Goal: Task Accomplishment & Management: Complete application form

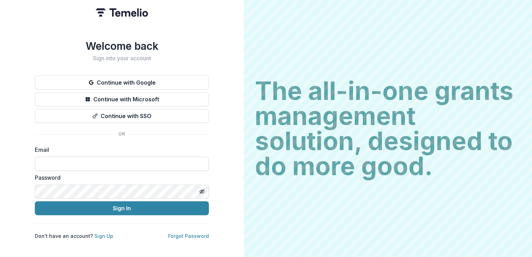
drag, startPoint x: 0, startPoint y: 0, endPoint x: 65, endPoint y: 164, distance: 176.1
click at [65, 164] on input at bounding box center [122, 164] width 174 height 14
type input "**********"
click at [35, 201] on button "Sign In" at bounding box center [122, 208] width 174 height 14
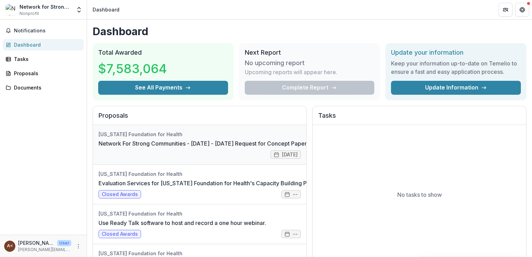
click at [132, 147] on link "Network For Strong Communities - 2025 - 2025 Request for Concept Papers" at bounding box center [203, 143] width 211 height 8
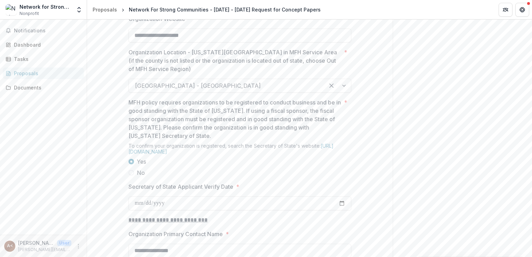
scroll to position [595, 0]
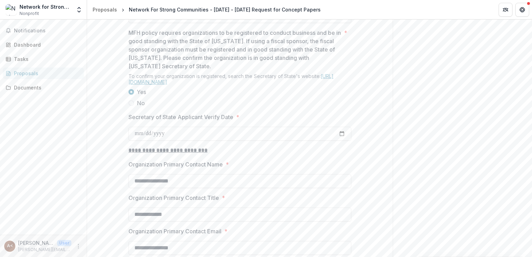
click at [208, 85] on link "https://bsd.sos.mo.gov/BusinessEntity/BESearch.aspx?SearchType=0" at bounding box center [230, 79] width 205 height 12
click at [161, 141] on input "Secretary of State Applicant Verify Date *" at bounding box center [239, 134] width 223 height 14
click at [142, 141] on input "Secretary of State Applicant Verify Date *" at bounding box center [239, 134] width 223 height 14
type input "**********"
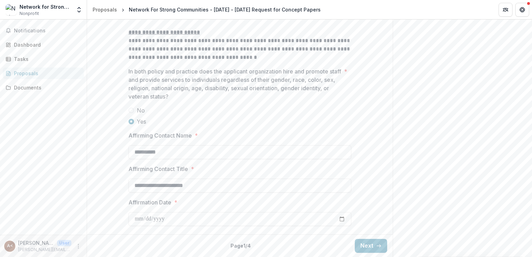
scroll to position [1082, 0]
click at [369, 249] on button "Next" at bounding box center [371, 246] width 32 height 14
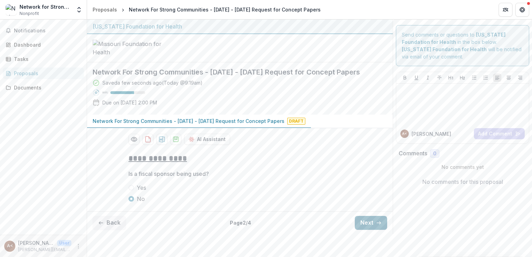
scroll to position [29, 0]
click at [377, 225] on icon "button" at bounding box center [379, 223] width 6 height 6
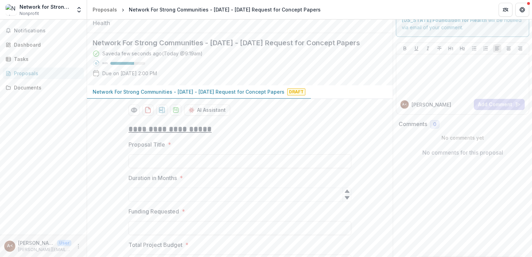
scroll to position [597, 0]
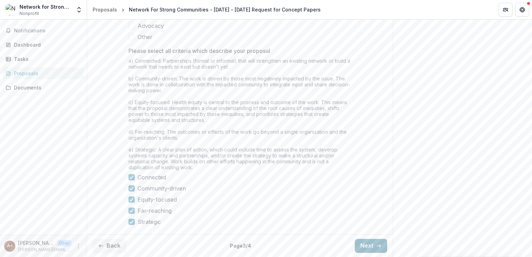
click at [376, 243] on icon "button" at bounding box center [379, 246] width 6 height 6
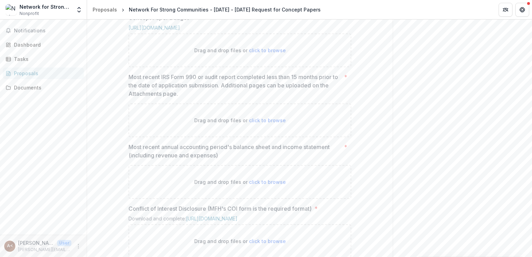
scroll to position [351, 0]
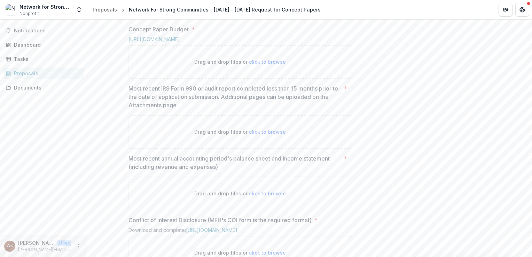
click at [256, 6] on span "click to browse" at bounding box center [267, 3] width 37 height 6
click at [263, 6] on span "click to browse" at bounding box center [267, 3] width 37 height 6
type input "**********"
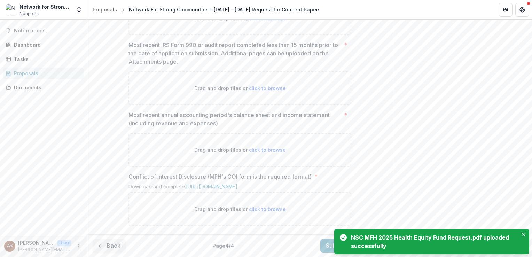
scroll to position [491, 0]
click at [272, 91] on span "click to browse" at bounding box center [267, 88] width 37 height 6
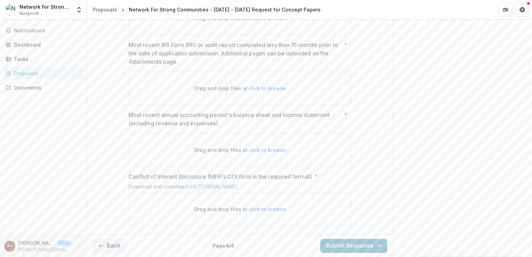
scroll to position [513, 0]
click at [215, 183] on link "https://mffh.org/wp-content/uploads/2024/01/MFH-COI-Disclosure-Grant.pdf?mode=0…" at bounding box center [211, 186] width 51 height 6
click at [252, 213] on div "Drag and drop files or click to browse" at bounding box center [239, 209] width 223 height 34
click at [260, 147] on span "click to browse" at bounding box center [267, 150] width 37 height 6
type input "**********"
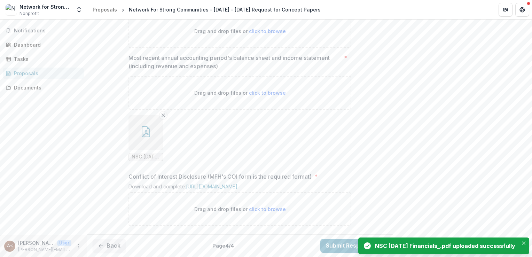
click at [135, 150] on button "button" at bounding box center [145, 132] width 35 height 35
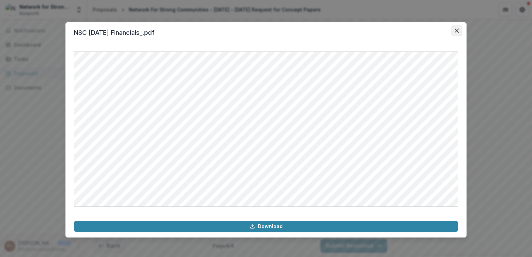
click at [458, 32] on icon "Close" at bounding box center [456, 31] width 4 height 4
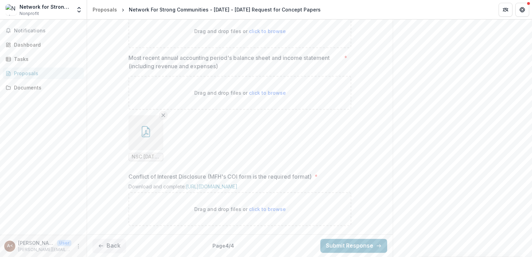
click at [162, 118] on icon "Remove File" at bounding box center [163, 115] width 6 height 6
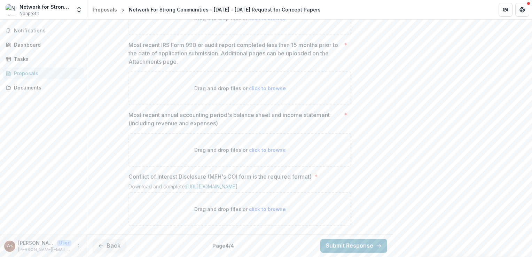
click at [254, 147] on span "click to browse" at bounding box center [267, 150] width 37 height 6
type input "**********"
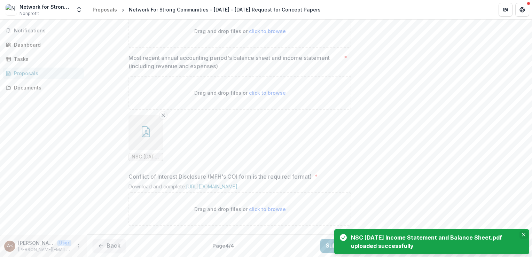
click at [521, 236] on button "Close" at bounding box center [523, 234] width 8 height 8
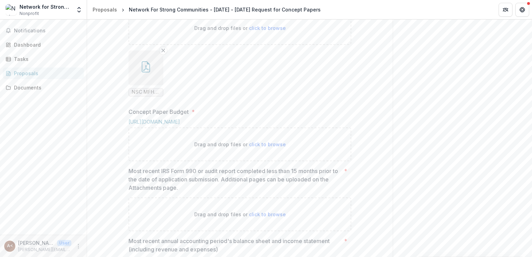
scroll to position [396, 0]
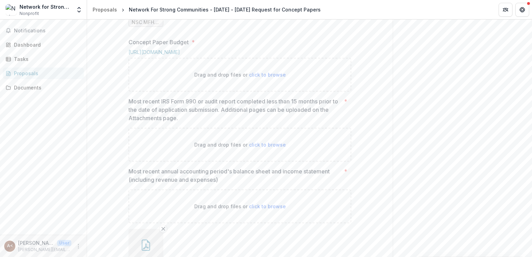
click at [260, 78] on span "click to browse" at bounding box center [267, 75] width 37 height 6
click at [251, 78] on span "click to browse" at bounding box center [267, 75] width 37 height 6
click at [249, 78] on span "click to browse" at bounding box center [267, 75] width 37 height 6
type input "**********"
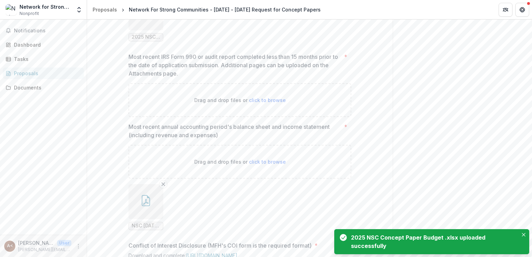
scroll to position [500, 0]
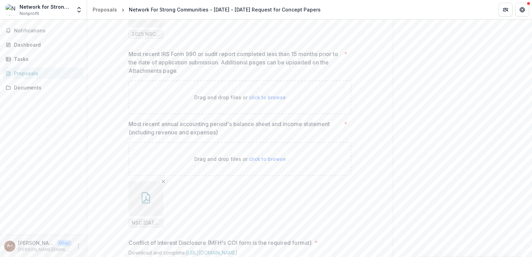
click at [266, 114] on div "Drag and drop files or click to browse" at bounding box center [239, 97] width 223 height 34
type input "**********"
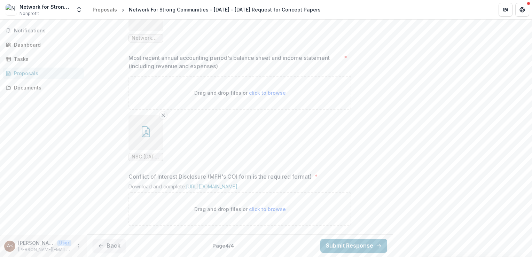
scroll to position [684, 0]
click at [260, 209] on span "click to browse" at bounding box center [267, 209] width 37 height 6
type input "**********"
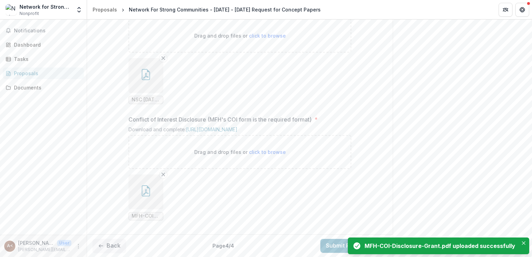
scroll to position [741, 0]
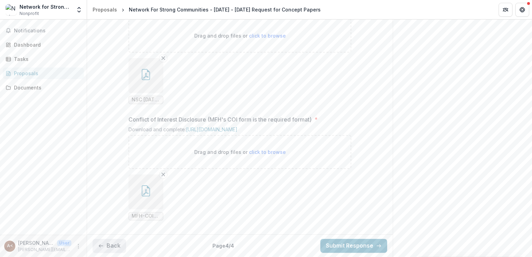
click at [117, 240] on button "Back" at bounding box center [109, 246] width 33 height 14
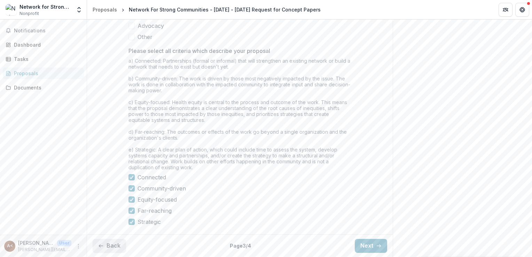
click at [117, 240] on button "Back" at bounding box center [109, 246] width 33 height 14
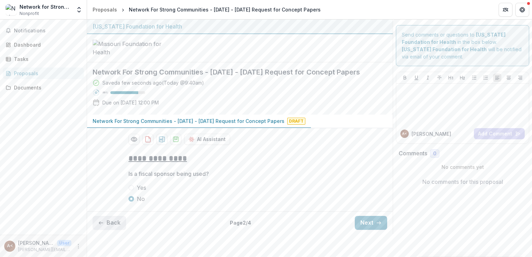
click at [114, 230] on button "Back" at bounding box center [109, 223] width 33 height 14
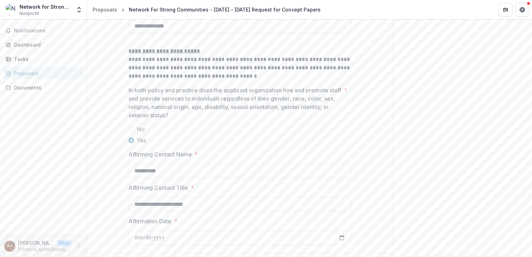
scroll to position [1082, 0]
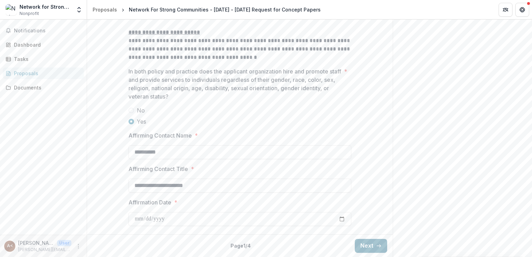
click at [367, 244] on button "Next" at bounding box center [371, 246] width 32 height 14
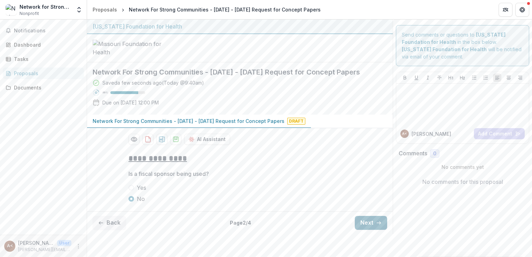
scroll to position [29, 0]
click at [360, 230] on button "Next" at bounding box center [371, 223] width 32 height 14
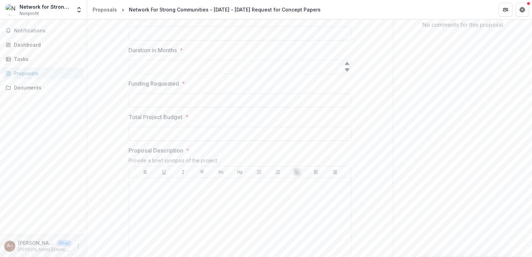
scroll to position [144, 0]
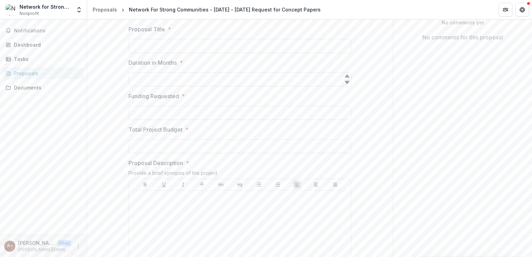
click at [196, 86] on input "Duration in Months *" at bounding box center [239, 79] width 223 height 14
type input "**"
click at [162, 120] on input "Funding Requested *" at bounding box center [239, 113] width 223 height 14
drag, startPoint x: 153, startPoint y: 164, endPoint x: 127, endPoint y: 166, distance: 26.6
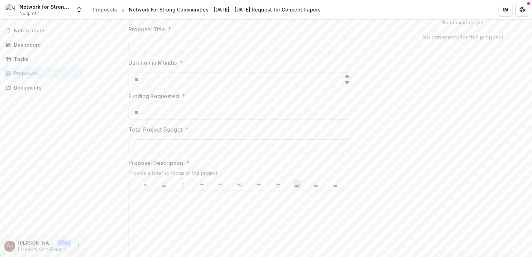
paste input "********"
type input "**********"
click at [171, 153] on input "Total Project Budget *" at bounding box center [239, 146] width 223 height 14
paste input "**********"
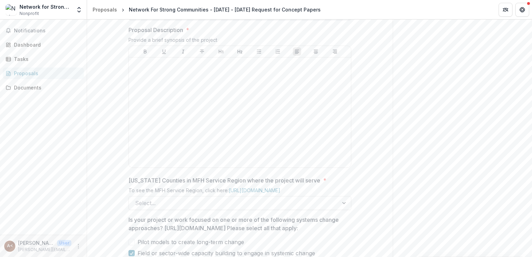
scroll to position [284, 0]
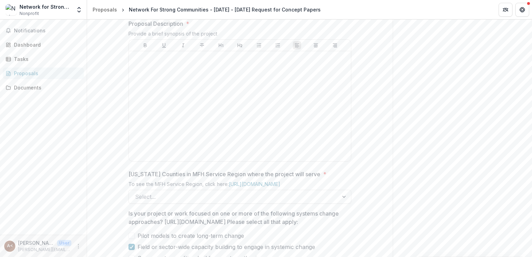
type input "**********"
click at [149, 116] on div at bounding box center [240, 106] width 216 height 104
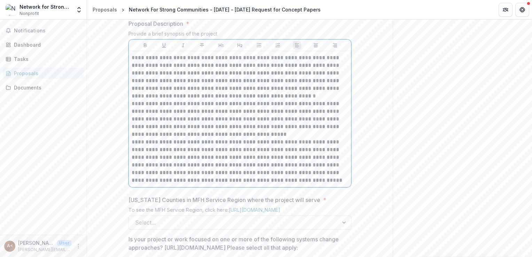
click at [306, 100] on p "**********" at bounding box center [240, 77] width 216 height 46
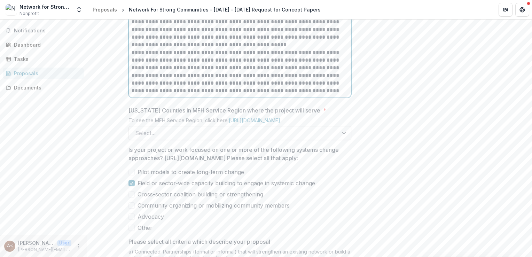
scroll to position [388, 0]
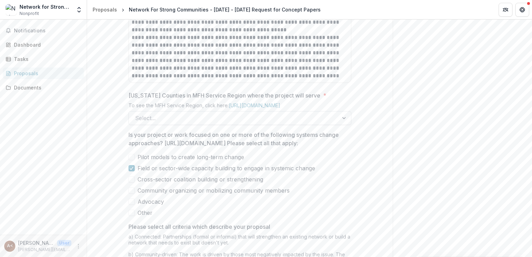
click at [209, 123] on div at bounding box center [233, 118] width 197 height 10
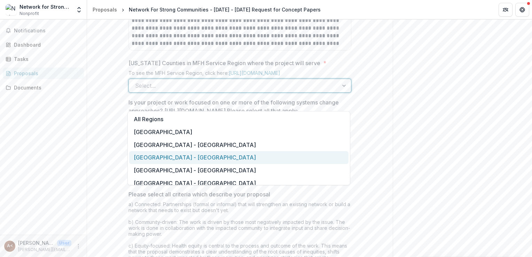
scroll to position [458, 0]
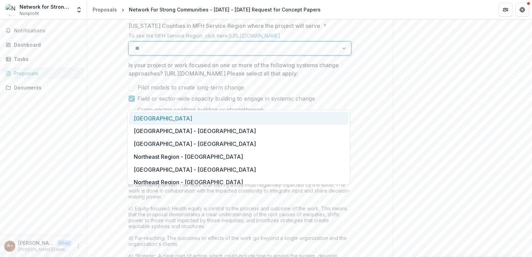
type input "***"
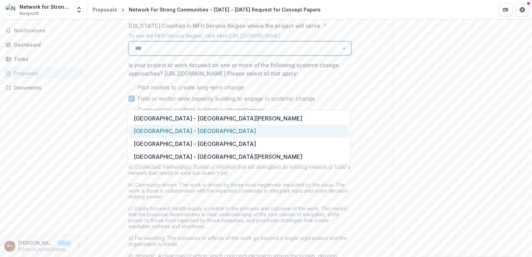
click at [181, 135] on div "Saint Louis Metropolitan Region - St. Louis City" at bounding box center [238, 131] width 219 height 13
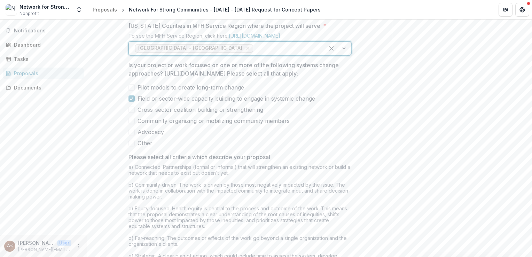
click at [265, 53] on div at bounding box center [286, 48] width 64 height 10
type input "********"
click at [283, 53] on div at bounding box center [286, 48] width 64 height 10
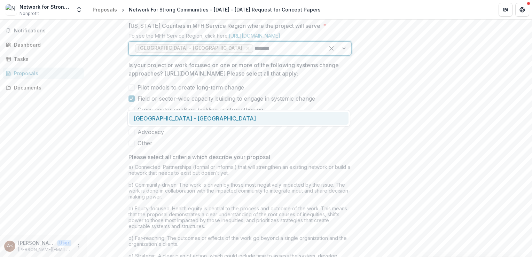
type input "********"
click at [258, 120] on div "Saint Louis Metropolitan Region - St. Louis County" at bounding box center [238, 118] width 219 height 13
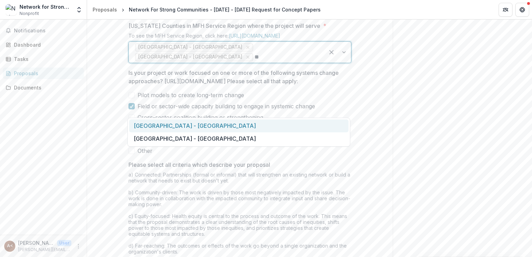
type input "*"
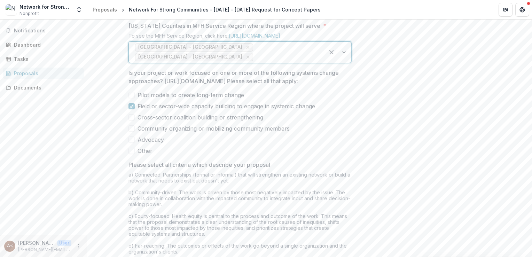
click at [287, 62] on div at bounding box center [286, 57] width 64 height 10
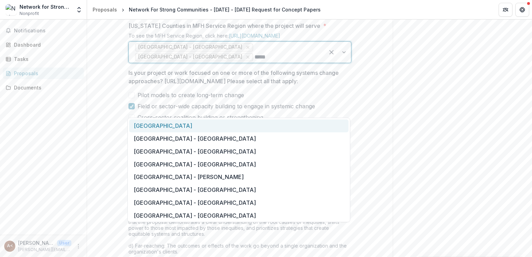
type input "******"
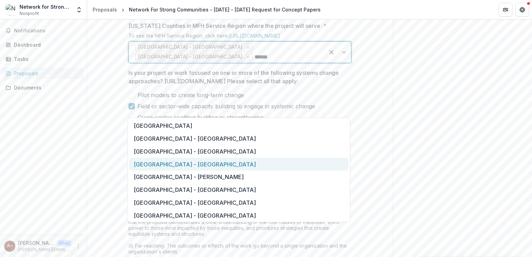
click at [202, 161] on div "Southeast Region - Cape Girardeau" at bounding box center [238, 164] width 219 height 13
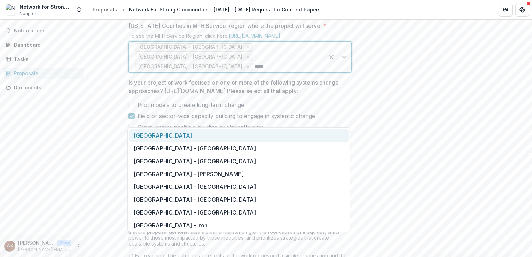
type input "*****"
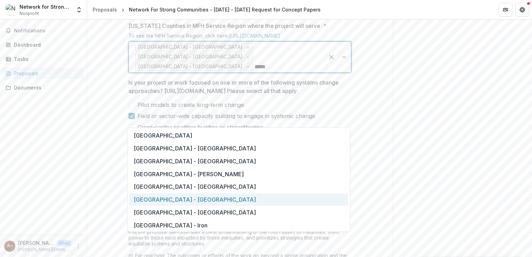
click at [203, 196] on div "Southeast Region - Dunklin" at bounding box center [238, 199] width 219 height 13
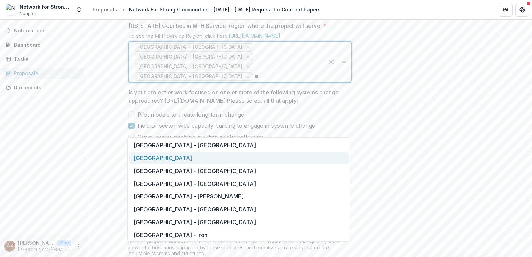
type input "*"
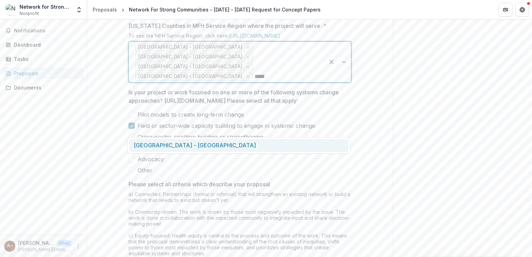
type input "******"
click at [252, 144] on div "Saint Louis Metropolitan Region - Jefferson" at bounding box center [238, 145] width 219 height 13
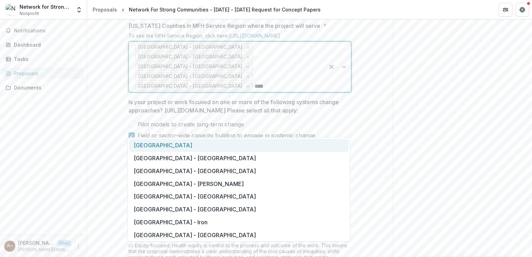
type input "*****"
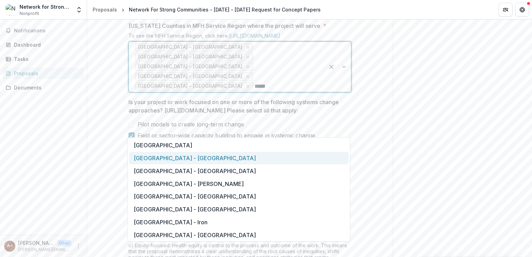
click at [199, 159] on div "Southeast Region - Bollinger" at bounding box center [238, 158] width 219 height 13
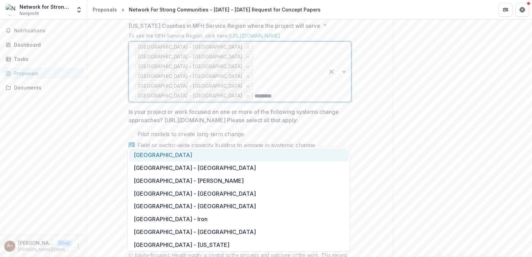
type input "*********"
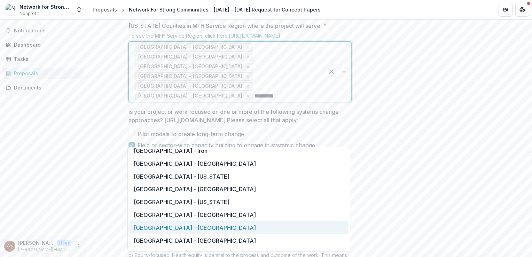
scroll to position [70, 0]
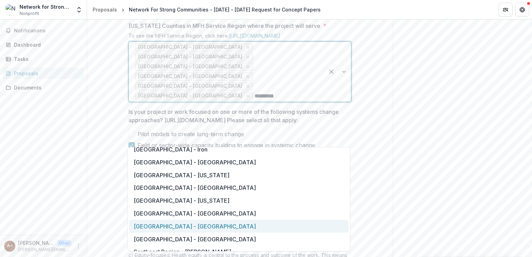
click at [203, 226] on div "Southeast Region - Pemiscot" at bounding box center [238, 226] width 219 height 13
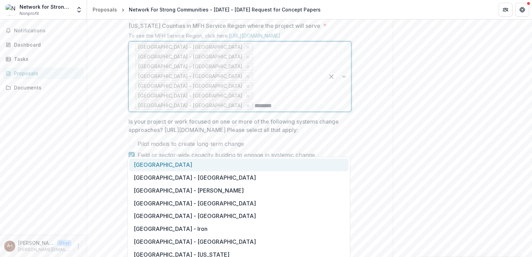
type input "*********"
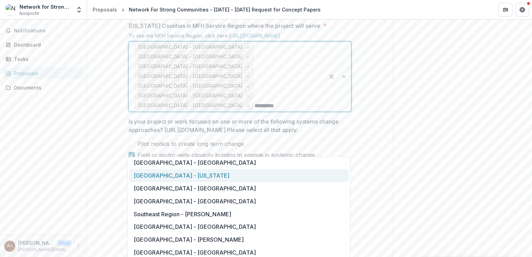
scroll to position [174, 0]
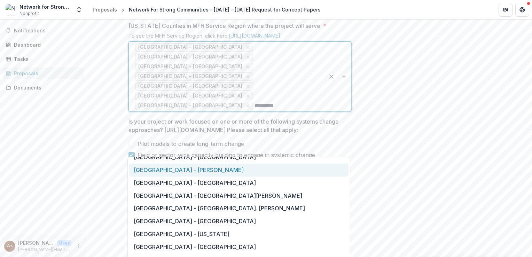
click at [200, 171] on div "Southeast Region - Scott" at bounding box center [238, 170] width 219 height 13
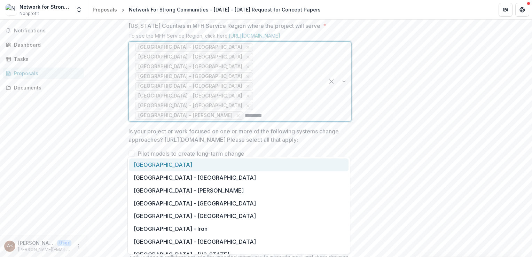
type input "*********"
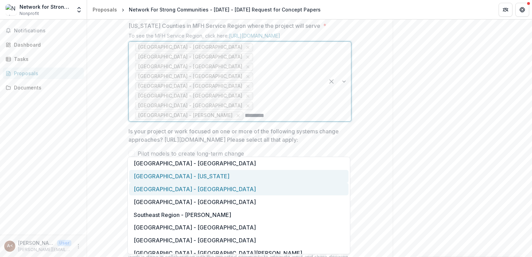
scroll to position [104, 0]
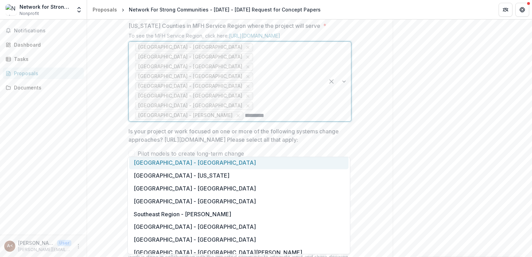
click at [219, 160] on div "Southeast Region - New Madrid" at bounding box center [238, 162] width 219 height 13
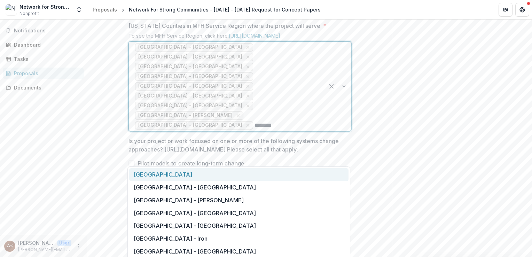
type input "*********"
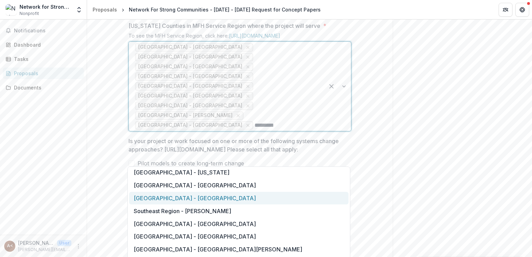
scroll to position [139, 0]
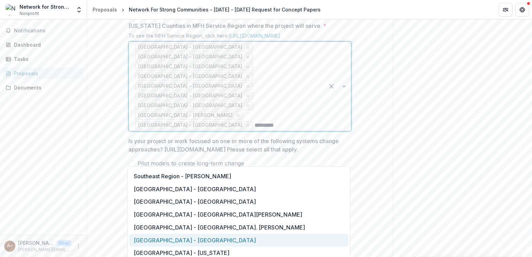
click at [201, 237] on div "Southeast Region - Stoddard" at bounding box center [238, 239] width 219 height 13
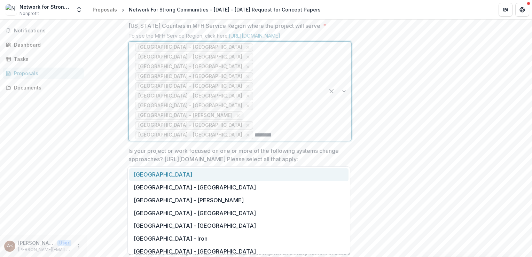
type input "*********"
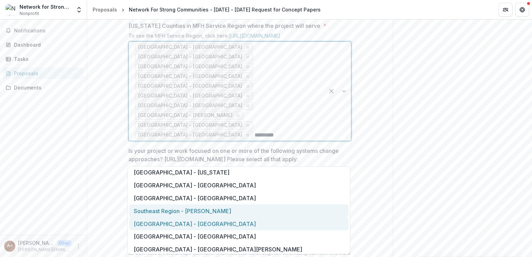
scroll to position [159, 0]
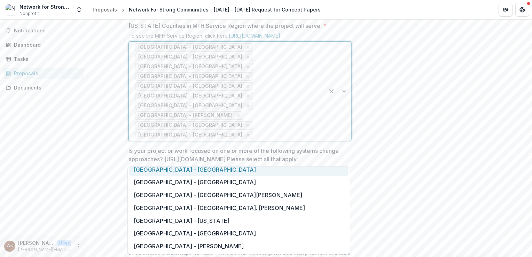
click at [254, 140] on div at bounding box center [286, 135] width 64 height 10
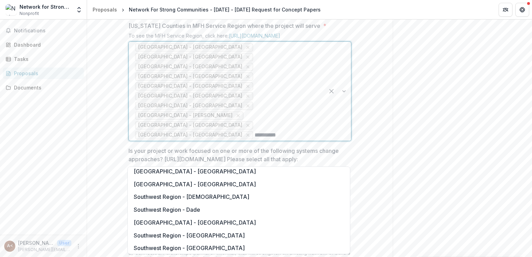
scroll to position [0, 0]
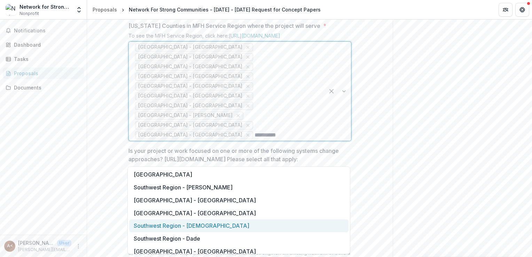
type input "*********"
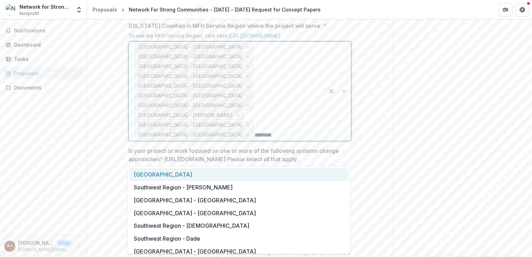
type input "*********"
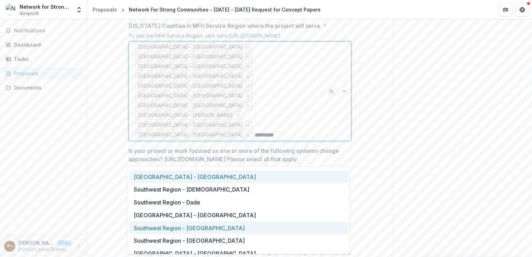
scroll to position [70, 0]
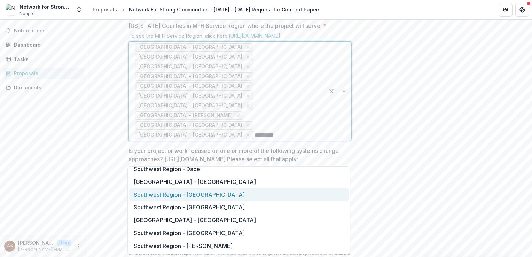
click at [195, 194] on div "Southwest Region - Greene" at bounding box center [238, 194] width 219 height 13
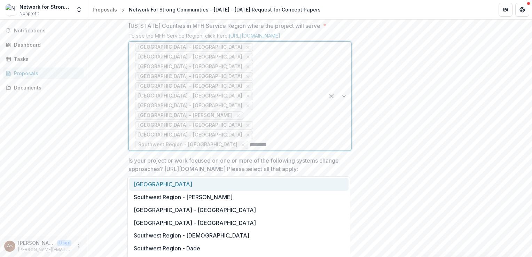
type input "*********"
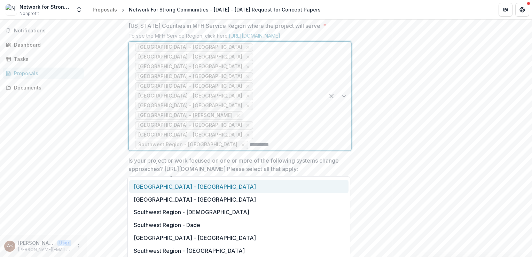
scroll to position [35, 0]
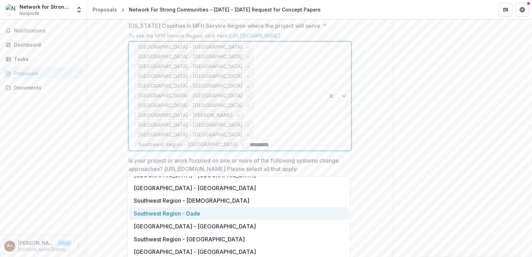
click at [202, 214] on div "Southwest Region - Dade" at bounding box center [238, 213] width 219 height 13
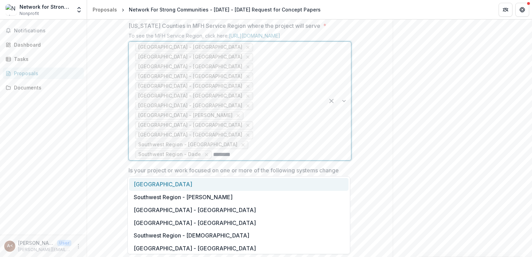
type input "*********"
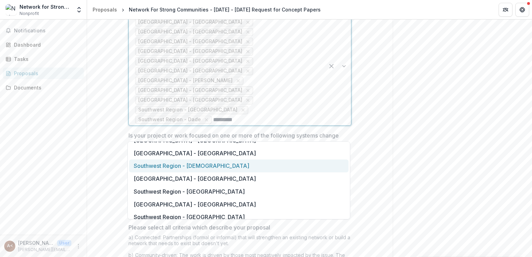
scroll to position [104, 0]
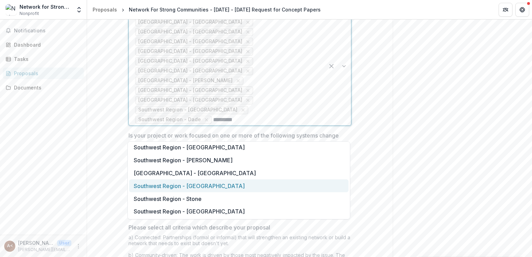
click at [203, 187] on div "Southwest Region - Polk" at bounding box center [238, 185] width 219 height 13
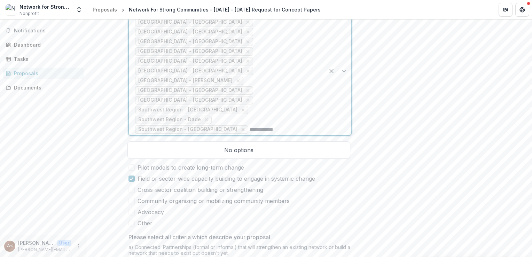
type input "*********"
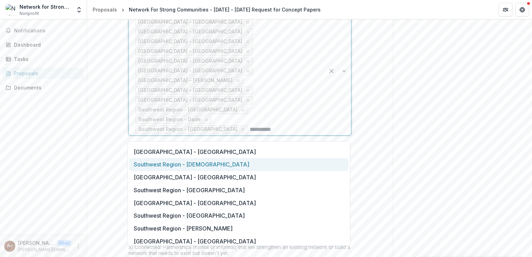
scroll to position [78, 0]
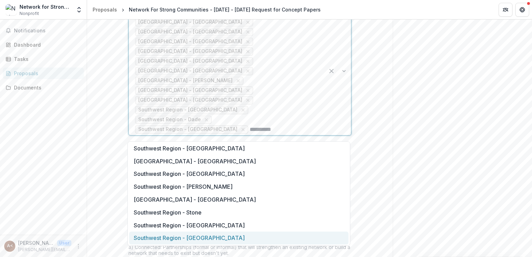
drag, startPoint x: 184, startPoint y: 236, endPoint x: 204, endPoint y: 231, distance: 20.3
click at [184, 236] on div "Southwest Region - Webster" at bounding box center [238, 237] width 219 height 13
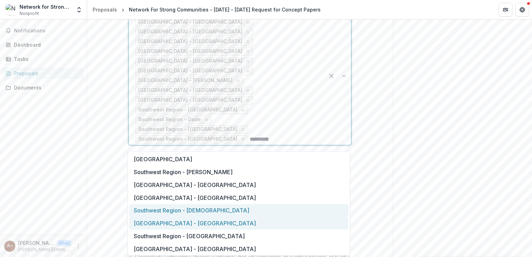
scroll to position [65, 0]
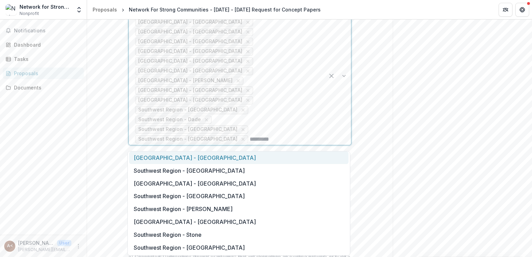
type input "*********"
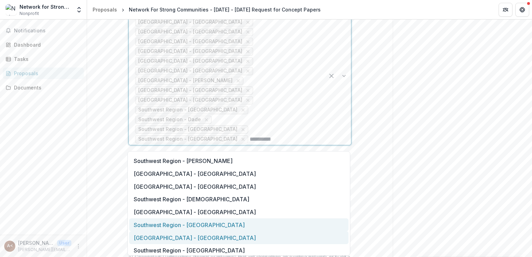
scroll to position [0, 0]
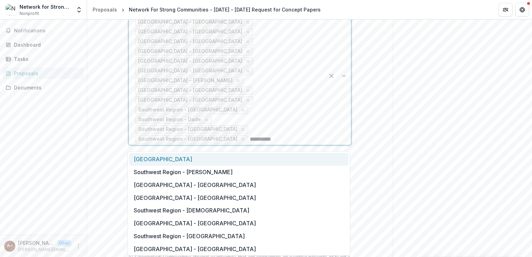
click at [176, 162] on div "Southwest Region" at bounding box center [238, 159] width 219 height 13
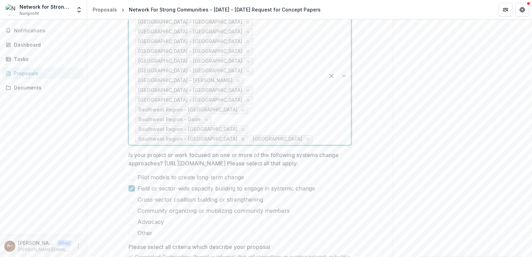
click at [240, 142] on icon "Remove Southwest Region - Webster" at bounding box center [243, 139] width 6 height 6
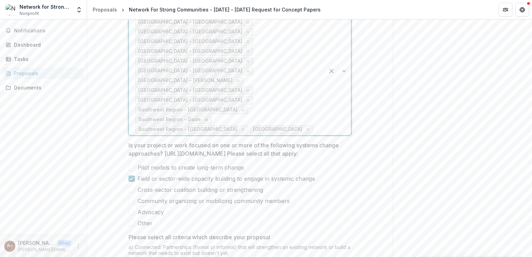
click at [204, 122] on icon "Remove Southwest Region - Dade" at bounding box center [207, 120] width 6 height 6
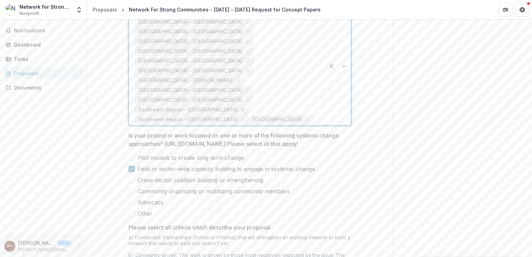
click at [246, 113] on icon "Remove Southwest Region - Greene" at bounding box center [243, 110] width 6 height 6
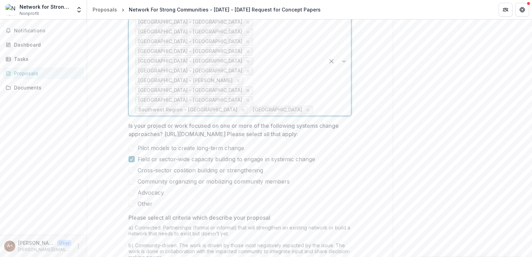
click at [249, 92] on icon "Remove Southeast Region - New Madrid" at bounding box center [247, 90] width 3 height 3
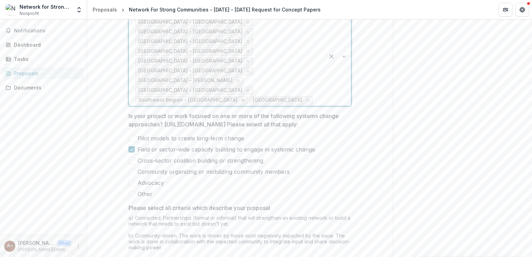
click at [241, 102] on icon "Remove Southwest Region - Polk" at bounding box center [242, 100] width 3 height 3
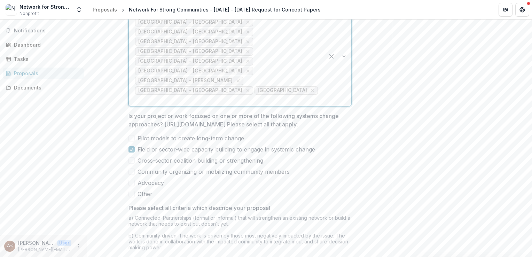
click at [235, 84] on icon "Remove Southeast Region - Scott" at bounding box center [238, 81] width 6 height 6
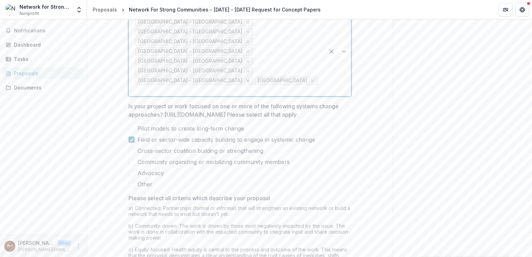
click at [246, 82] on icon "Remove Southeast Region - Stoddard" at bounding box center [247, 80] width 3 height 3
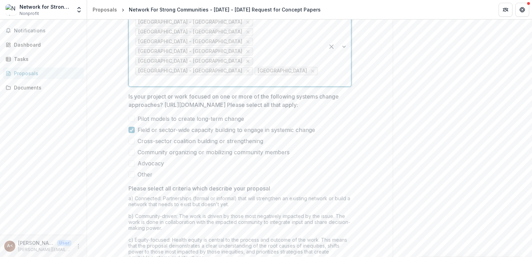
click at [245, 64] on icon "Remove Southeast Region - Bollinger" at bounding box center [248, 61] width 6 height 6
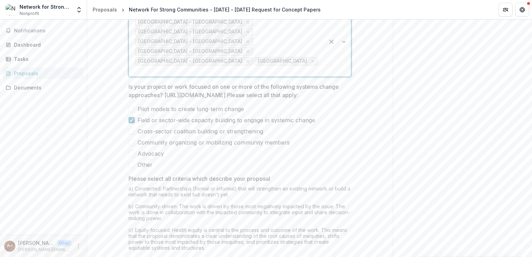
click at [261, 77] on div "Saint Louis Metropolitan Region - St. Louis City Saint Louis Metropolitan Regio…" at bounding box center [227, 42] width 196 height 70
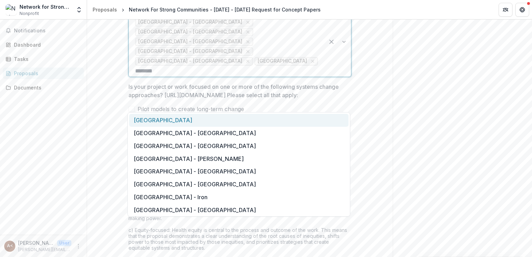
type input "*********"
click at [178, 122] on div "Southeast Region" at bounding box center [238, 120] width 219 height 13
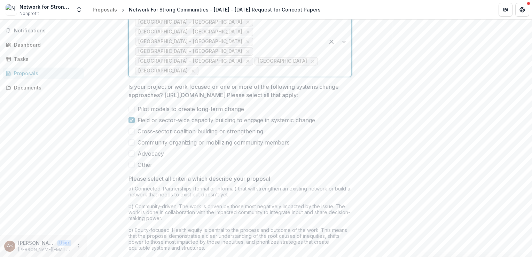
click at [245, 64] on icon "Remove Southeast Region - Pemiscot" at bounding box center [248, 61] width 6 height 6
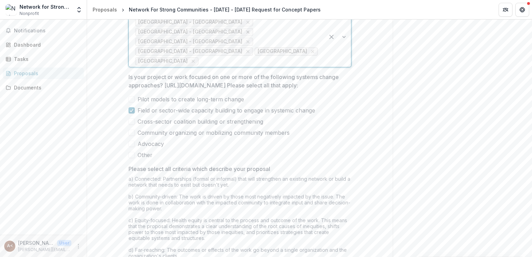
click at [245, 35] on icon "Remove Southeast Region - Cape Girardeau" at bounding box center [248, 32] width 6 height 6
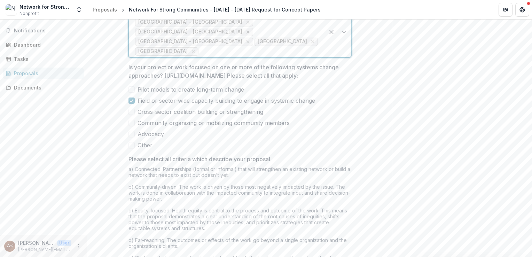
click at [245, 35] on icon "Remove Southeast Region - Dunklin" at bounding box center [248, 32] width 6 height 6
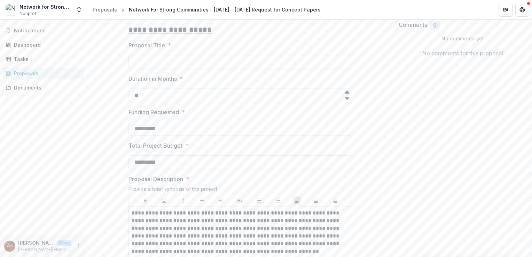
scroll to position [127, 0]
click at [154, 70] on input "Proposal Title *" at bounding box center [239, 63] width 223 height 14
paste input "**********"
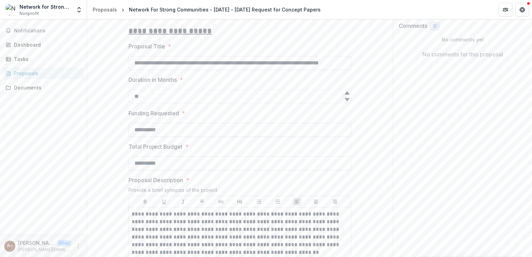
scroll to position [0, 31]
type input "**********"
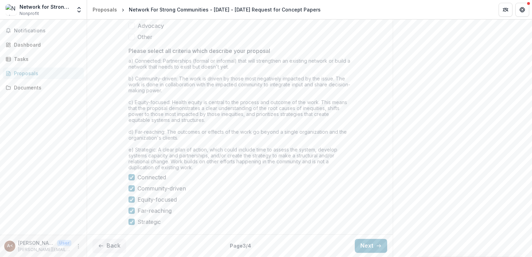
scroll to position [649, 0]
click at [363, 245] on button "Next" at bounding box center [371, 246] width 32 height 14
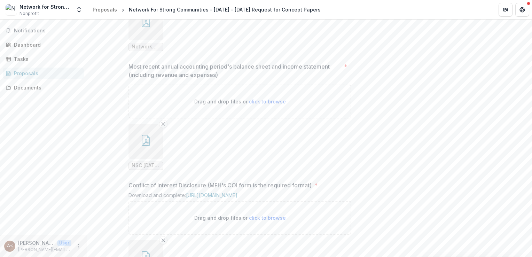
scroll to position [741, 0]
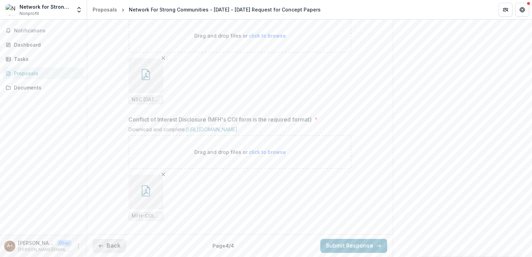
click at [110, 247] on button "Back" at bounding box center [109, 246] width 33 height 14
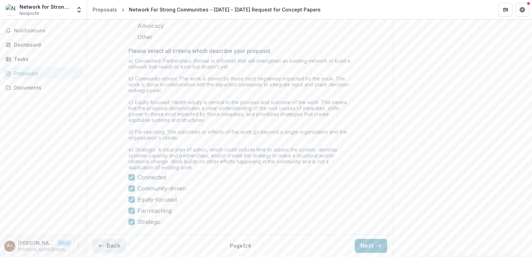
click at [110, 247] on button "Back" at bounding box center [109, 246] width 33 height 14
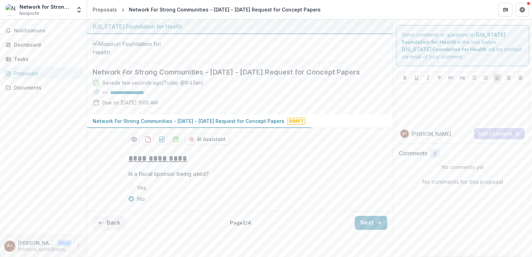
scroll to position [29, 0]
click at [110, 230] on button "Back" at bounding box center [109, 223] width 33 height 14
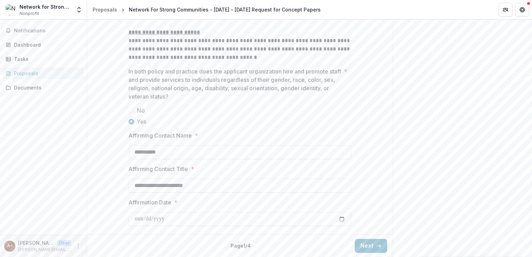
scroll to position [1082, 0]
click at [366, 252] on button "Next" at bounding box center [371, 246] width 32 height 14
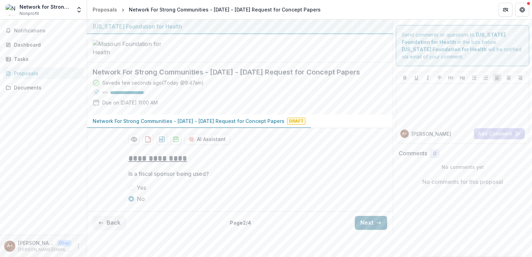
scroll to position [29, 0]
click at [376, 225] on icon "button" at bounding box center [379, 223] width 6 height 6
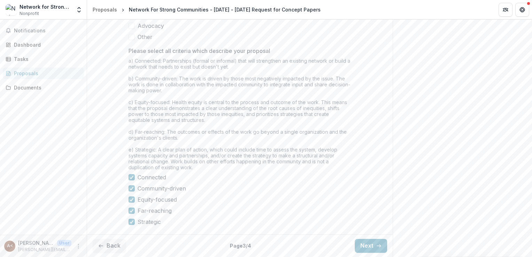
scroll to position [649, 0]
click at [361, 240] on button "Next" at bounding box center [371, 246] width 32 height 14
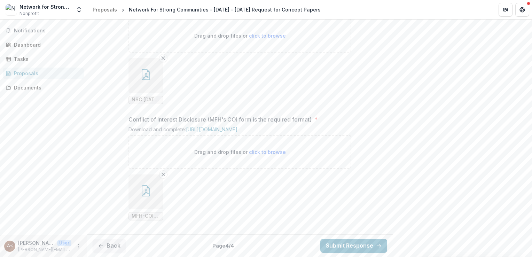
scroll to position [741, 0]
click at [154, 193] on button "button" at bounding box center [145, 191] width 35 height 35
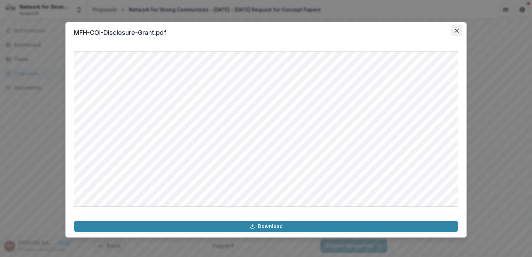
click at [457, 29] on icon "Close" at bounding box center [456, 31] width 4 height 4
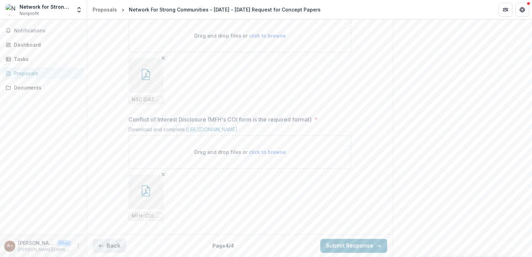
click at [114, 244] on button "Back" at bounding box center [109, 246] width 33 height 14
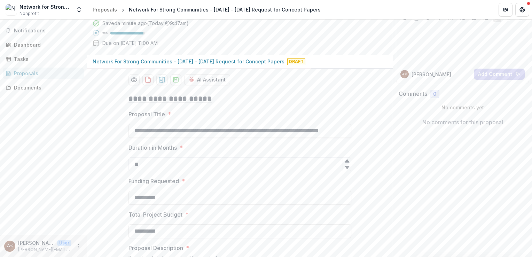
scroll to position [58, 0]
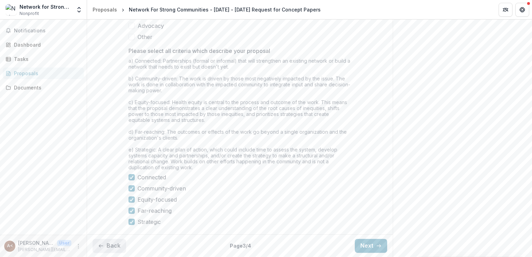
click at [113, 246] on button "Back" at bounding box center [109, 246] width 33 height 14
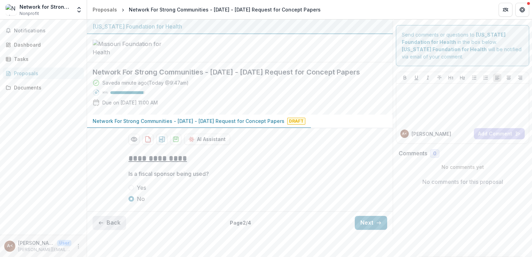
scroll to position [29, 0]
click at [196, 145] on button "AI Assistant" at bounding box center [207, 139] width 46 height 11
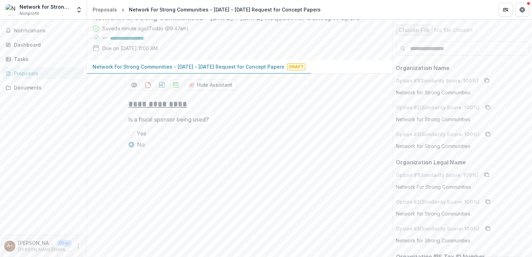
scroll to position [0, 0]
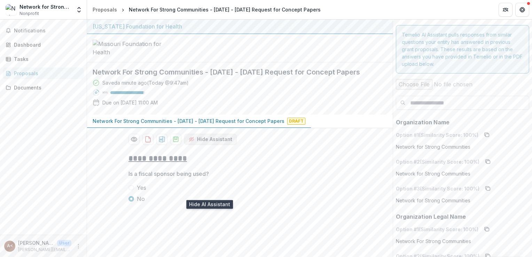
click at [220, 145] on button "Hide Assistant" at bounding box center [210, 139] width 53 height 11
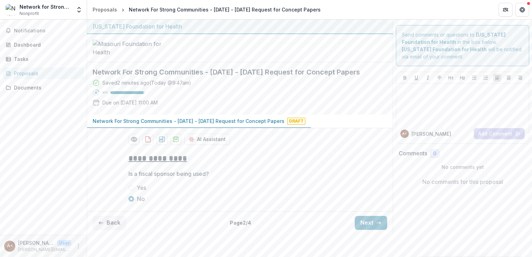
scroll to position [29, 0]
click at [112, 230] on button "Back" at bounding box center [109, 223] width 33 height 14
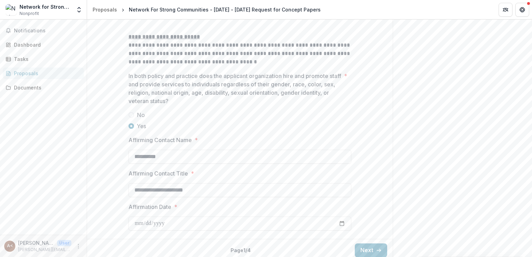
scroll to position [1082, 0]
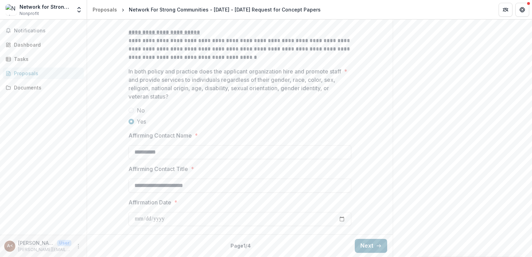
click at [360, 246] on button "Next" at bounding box center [371, 246] width 32 height 14
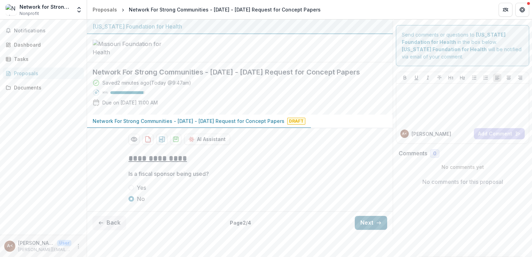
scroll to position [29, 0]
click at [378, 230] on button "Next" at bounding box center [371, 223] width 32 height 14
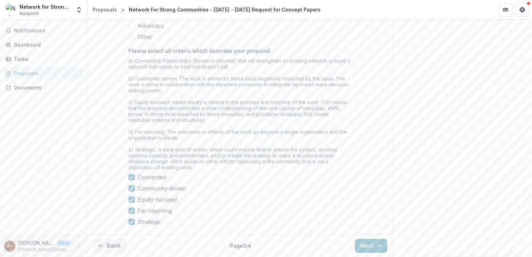
scroll to position [649, 0]
click at [371, 244] on button "Next" at bounding box center [371, 246] width 32 height 14
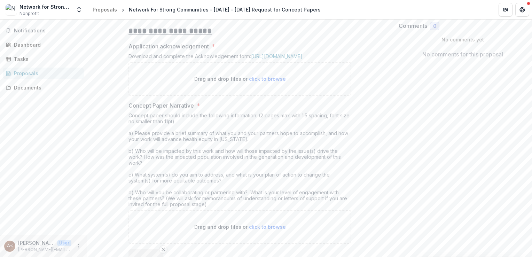
scroll to position [93, 0]
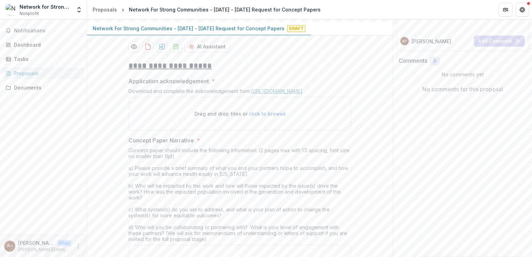
click at [251, 94] on link "https://mffh.org/wordpress/wp-content/uploads/2018/06/MFH-Grant-Acknowledgement…" at bounding box center [276, 91] width 51 height 6
click at [292, 94] on link "https://mffh.org/wordpress/wp-content/uploads/2018/06/MFH-Grant-Acknowledgement…" at bounding box center [276, 91] width 51 height 6
click at [251, 94] on link "https://mffh.org/wordpress/wp-content/uploads/2018/06/MFH-Grant-Acknowledgement…" at bounding box center [276, 91] width 51 height 6
click at [260, 117] on p "Drag and drop files or click to browse" at bounding box center [240, 113] width 92 height 7
type input "**********"
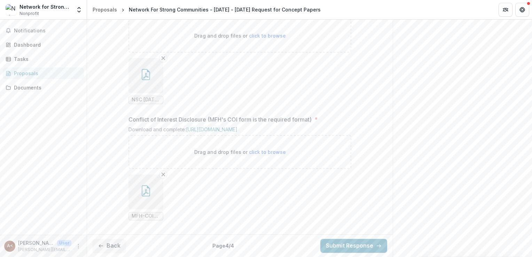
scroll to position [798, 0]
click at [106, 247] on button "Back" at bounding box center [109, 246] width 33 height 14
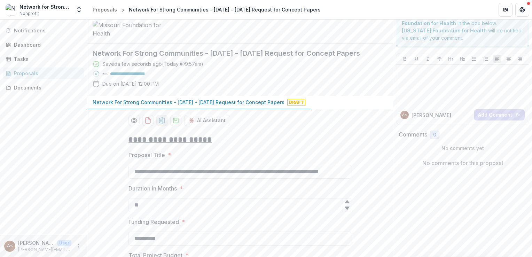
scroll to position [0, 0]
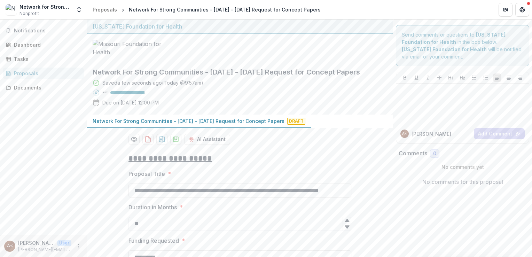
click at [125, 95] on div "98 %" at bounding box center [123, 92] width 43 height 5
drag, startPoint x: 93, startPoint y: 146, endPoint x: 97, endPoint y: 146, distance: 3.8
click at [94, 96] on icon at bounding box center [96, 92] width 7 height 7
click at [109, 95] on div "98 %" at bounding box center [123, 92] width 43 height 5
click at [110, 94] on div at bounding box center [127, 92] width 34 height 3
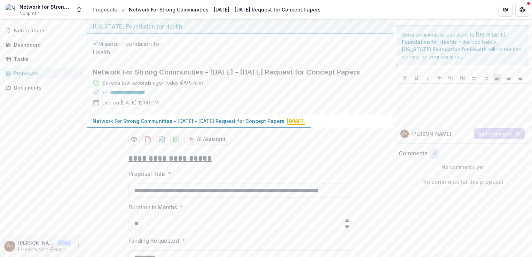
click at [117, 96] on div "98 %" at bounding box center [119, 92] width 53 height 7
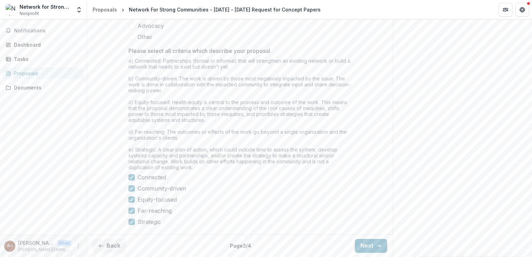
scroll to position [649, 0]
click at [110, 244] on button "Back" at bounding box center [109, 246] width 33 height 14
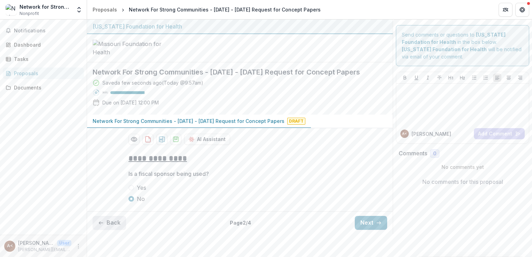
scroll to position [29, 0]
click at [116, 230] on button "Back" at bounding box center [109, 223] width 33 height 14
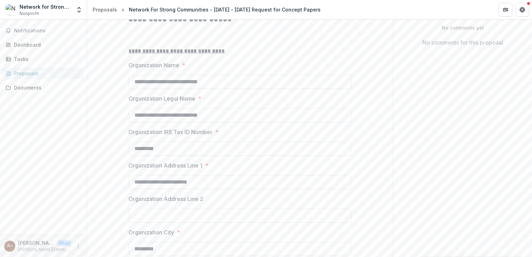
scroll to position [127, 0]
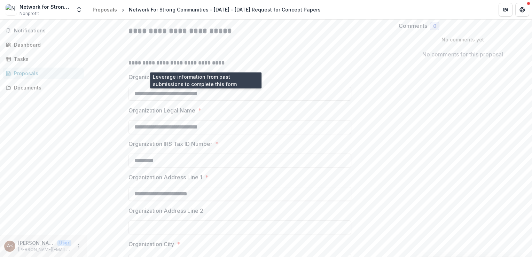
click at [207, 17] on button "AI Assistant" at bounding box center [207, 11] width 46 height 11
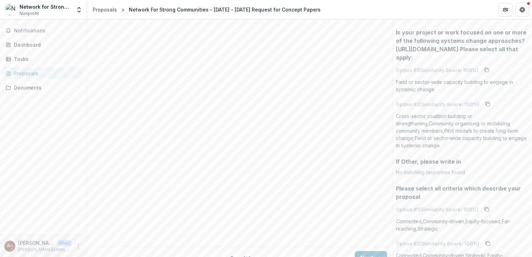
scroll to position [4570, 0]
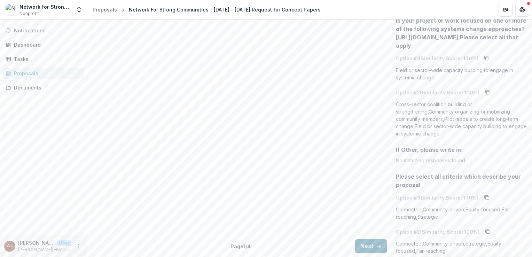
click at [372, 245] on button "Next" at bounding box center [371, 246] width 32 height 14
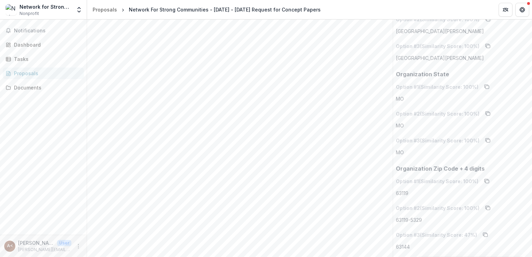
scroll to position [0, 0]
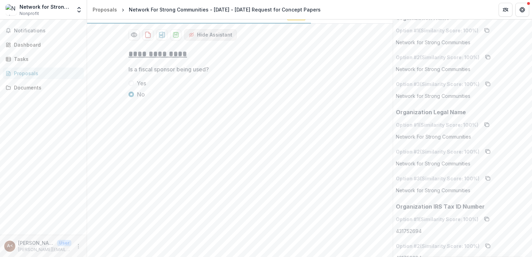
click at [211, 40] on button "Hide Assistant" at bounding box center [210, 34] width 53 height 11
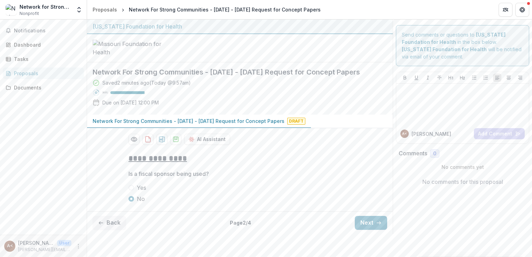
scroll to position [29, 0]
click at [358, 230] on button "Next" at bounding box center [371, 223] width 32 height 14
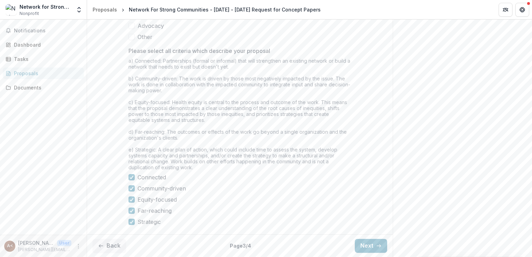
scroll to position [649, 0]
click at [366, 243] on button "Next" at bounding box center [371, 246] width 32 height 14
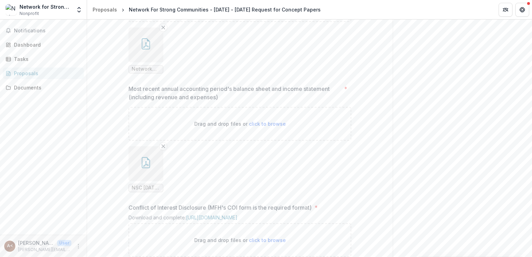
scroll to position [798, 0]
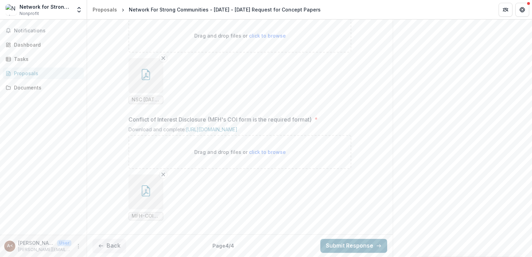
click at [365, 242] on button "Submit Response" at bounding box center [353, 246] width 67 height 14
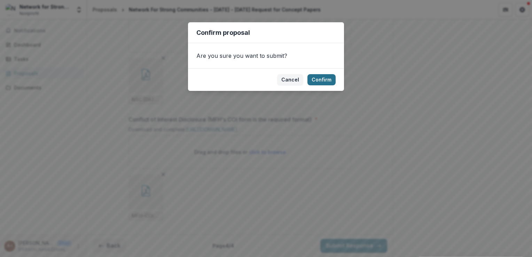
click at [322, 81] on button "Confirm" at bounding box center [321, 79] width 28 height 11
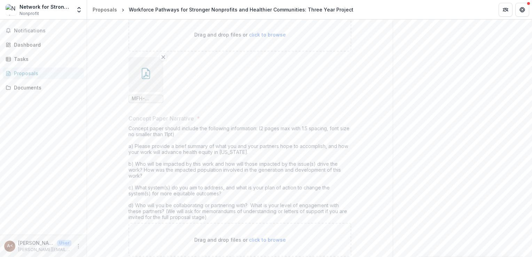
scroll to position [0, 0]
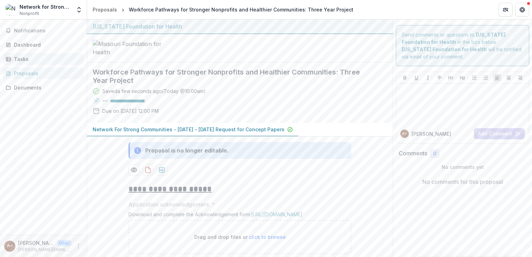
click at [26, 60] on div "Tasks" at bounding box center [46, 58] width 64 height 7
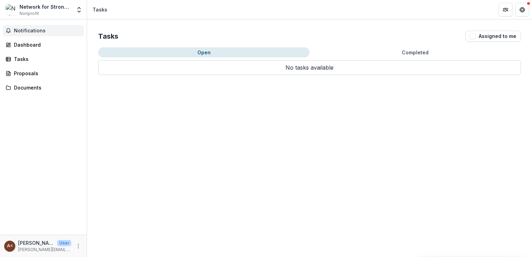
click at [32, 33] on span "Notifications" at bounding box center [47, 31] width 67 height 6
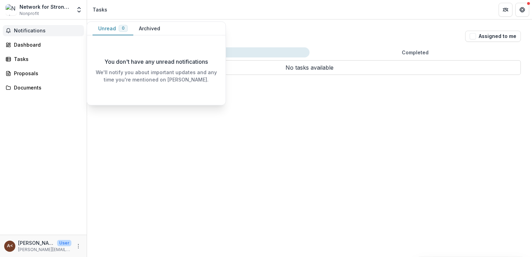
click at [33, 31] on span "Notifications" at bounding box center [47, 31] width 67 height 6
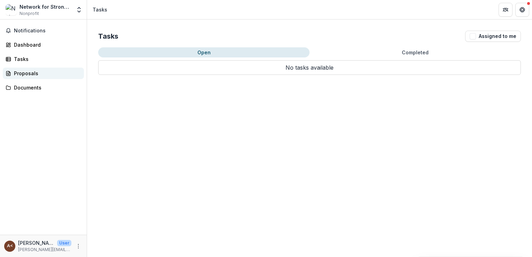
click at [26, 76] on div "Proposals" at bounding box center [46, 73] width 64 height 7
